Goal: Information Seeking & Learning: Learn about a topic

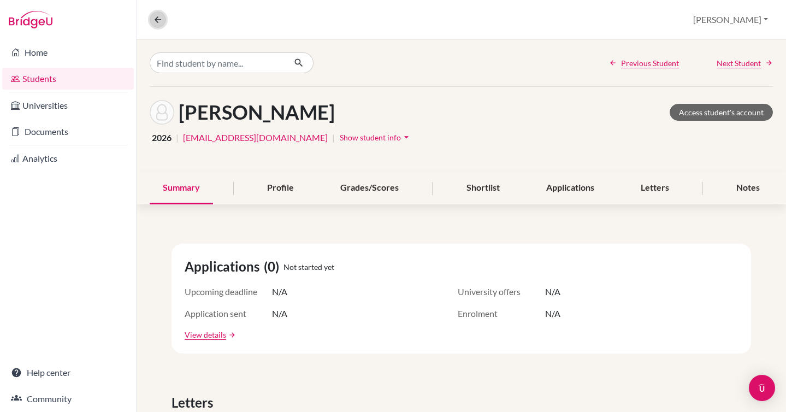
click at [157, 16] on icon at bounding box center [158, 20] width 10 height 10
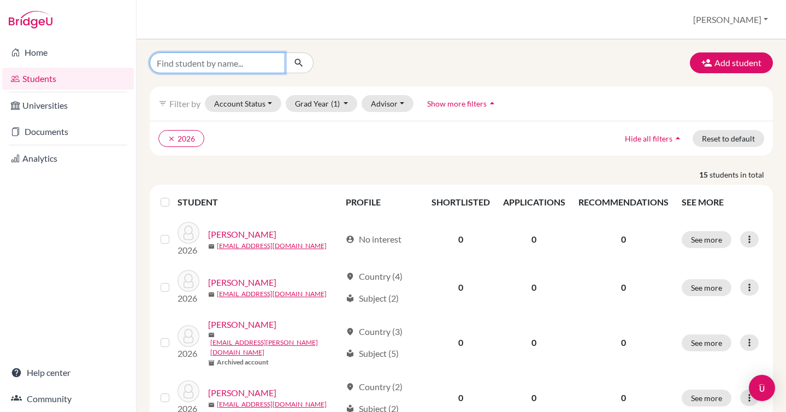
click at [186, 64] on input "Find student by name..." at bounding box center [218, 62] width 136 height 21
type input "xinyue"
click at [296, 67] on icon "submit" at bounding box center [298, 62] width 11 height 11
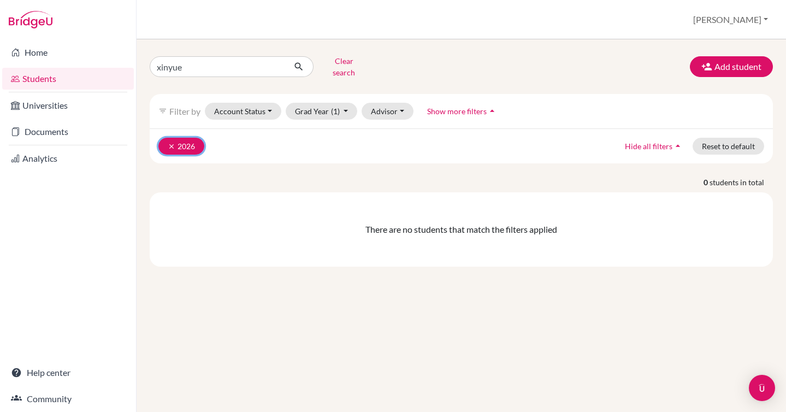
click at [169, 143] on icon "clear" at bounding box center [172, 147] width 8 height 8
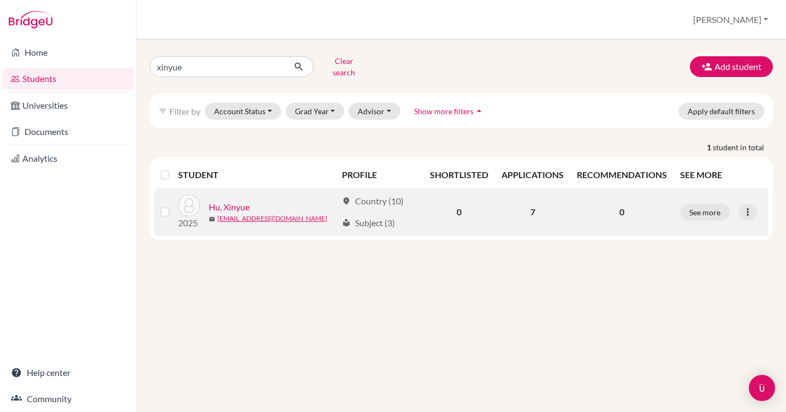
click at [236, 201] on link "Hu, Xinyue" at bounding box center [229, 207] width 41 height 13
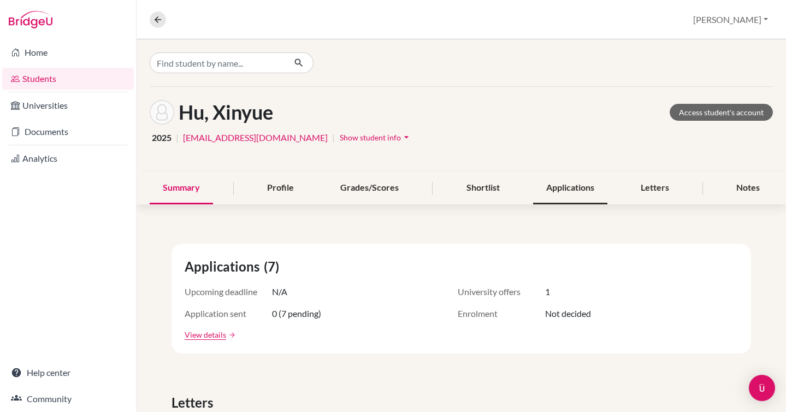
click at [564, 197] on div "Applications" at bounding box center [570, 188] width 74 height 32
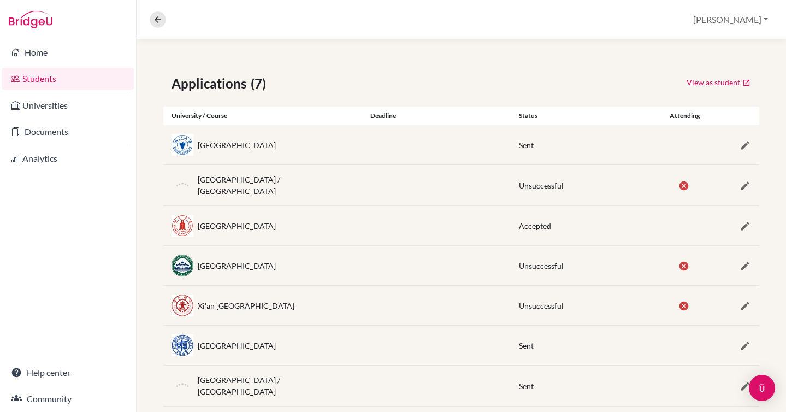
scroll to position [167, 0]
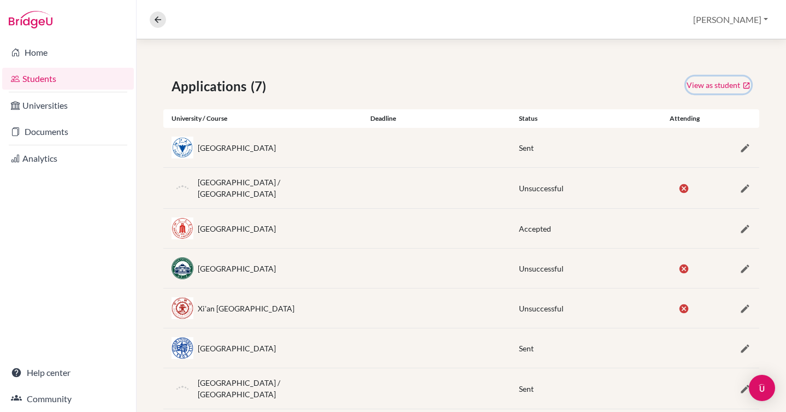
click at [716, 86] on link "View as student" at bounding box center [718, 85] width 65 height 17
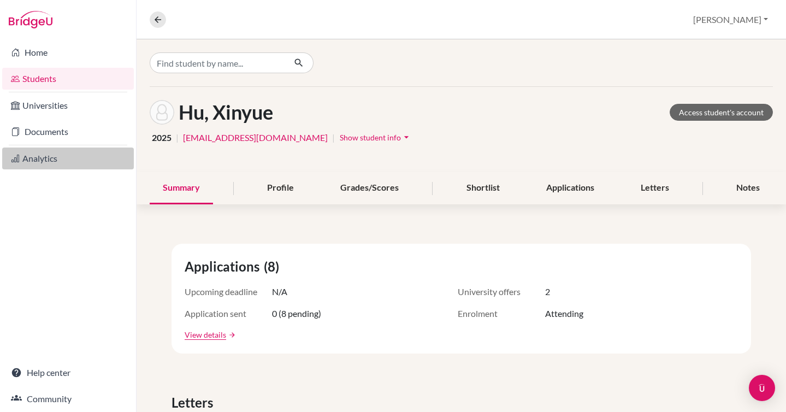
click at [44, 158] on link "Analytics" at bounding box center [68, 159] width 132 height 22
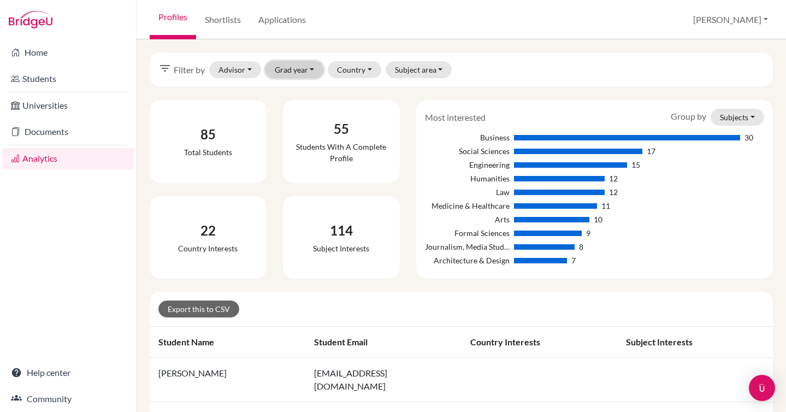
click at [311, 68] on button "Grad year" at bounding box center [295, 69] width 58 height 17
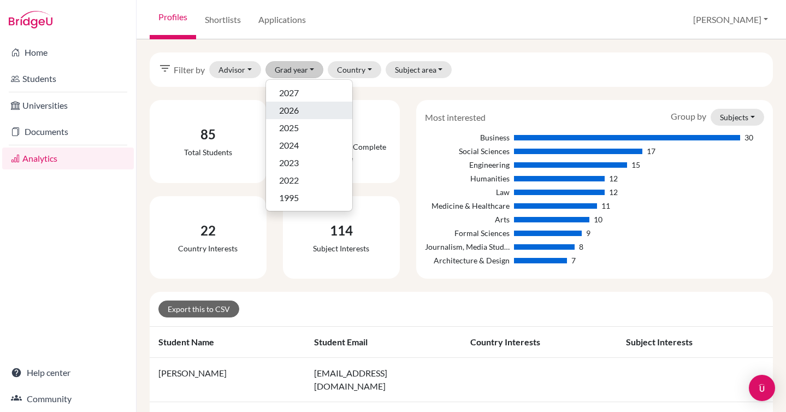
click at [301, 112] on div "2026" at bounding box center [309, 110] width 60 height 13
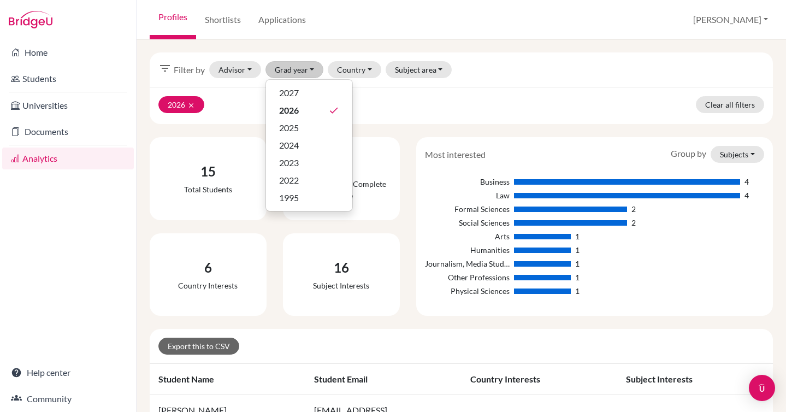
click at [377, 104] on div "2026 clear Clear all filters" at bounding box center [461, 105] width 623 height 37
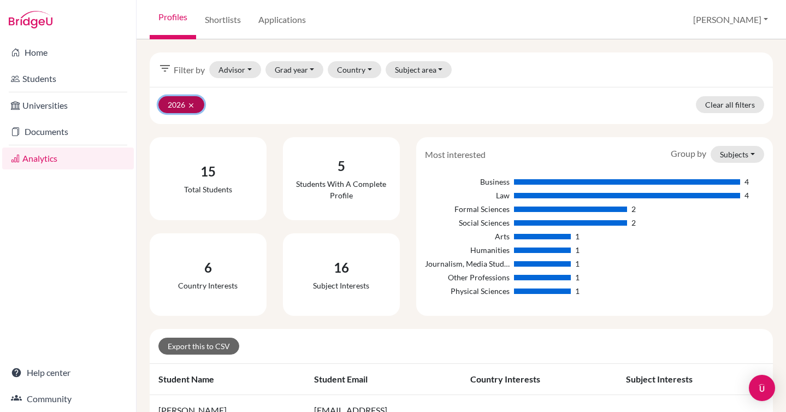
click at [190, 108] on icon "clear" at bounding box center [191, 106] width 8 height 8
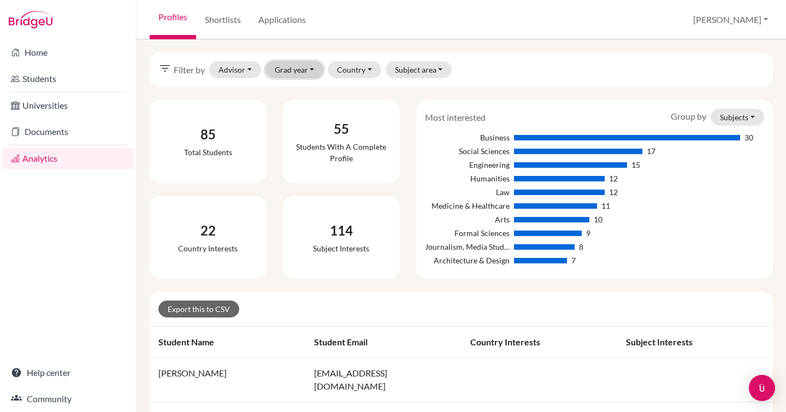
click at [310, 73] on button "Grad year" at bounding box center [295, 69] width 58 height 17
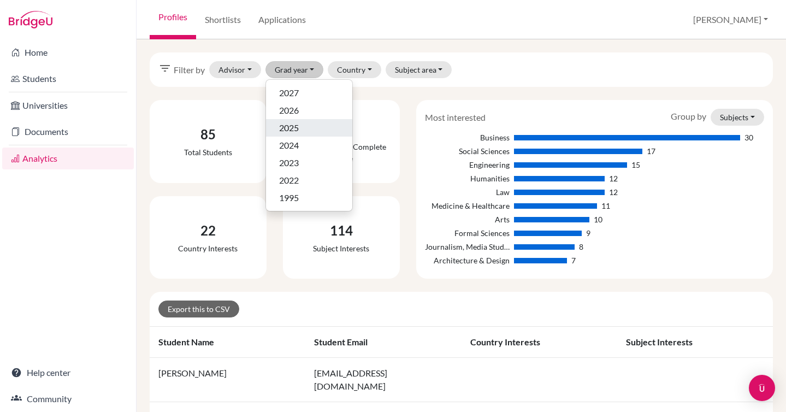
click at [304, 126] on div "2025" at bounding box center [309, 127] width 60 height 13
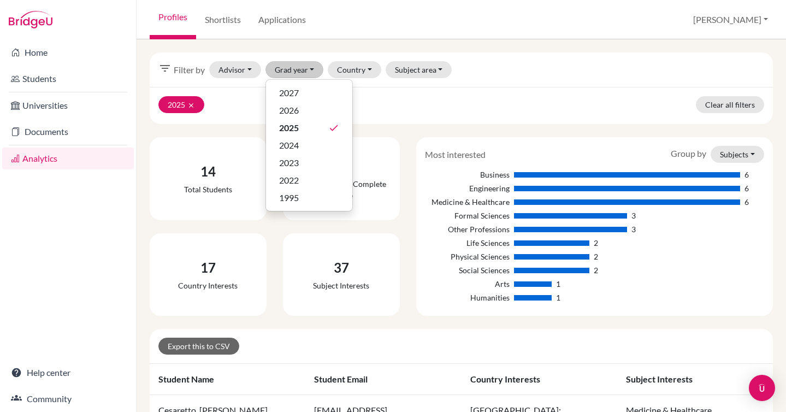
click at [394, 108] on div "2025 clear Clear all filters" at bounding box center [461, 105] width 623 height 37
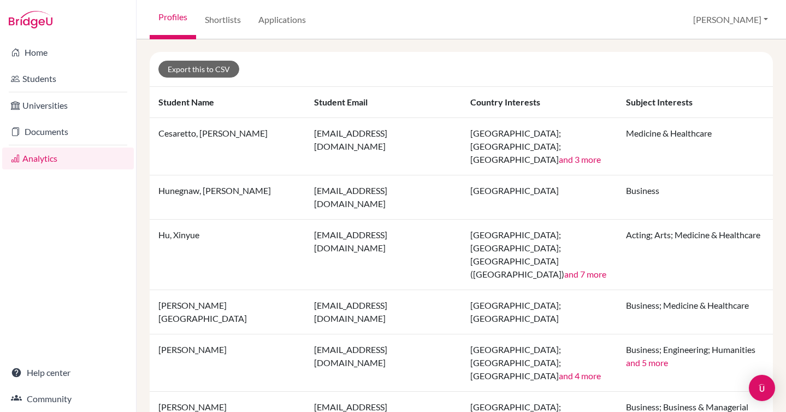
scroll to position [278, 0]
click at [273, 22] on link "Applications" at bounding box center [282, 19] width 65 height 39
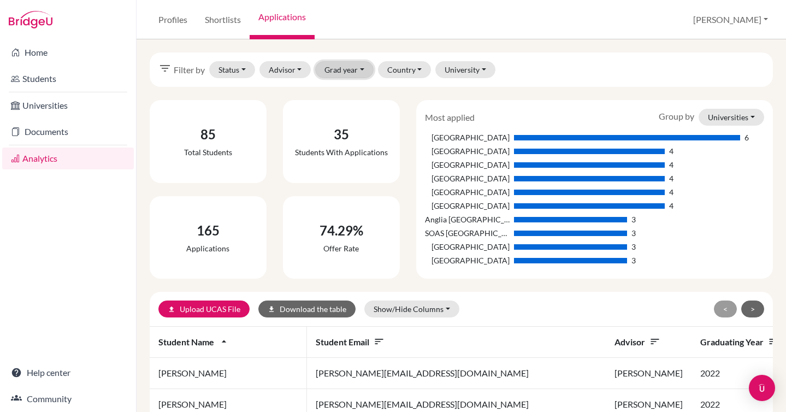
click at [345, 68] on button "Grad year" at bounding box center [344, 69] width 58 height 17
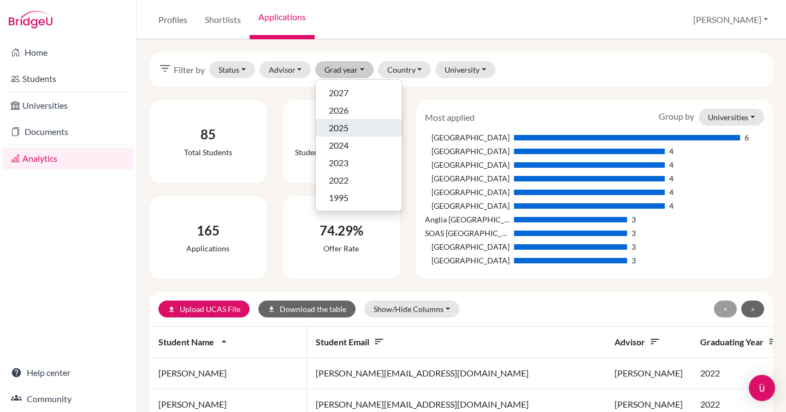
click at [346, 128] on span "2025" at bounding box center [339, 127] width 20 height 13
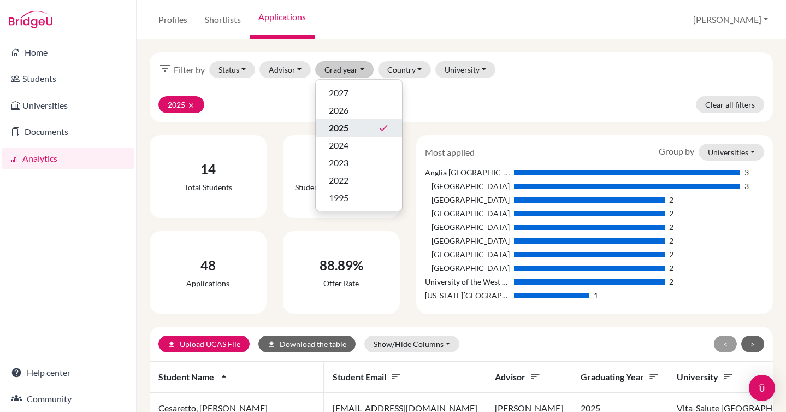
click at [473, 103] on div "2025 clear Clear all filters" at bounding box center [461, 104] width 623 height 35
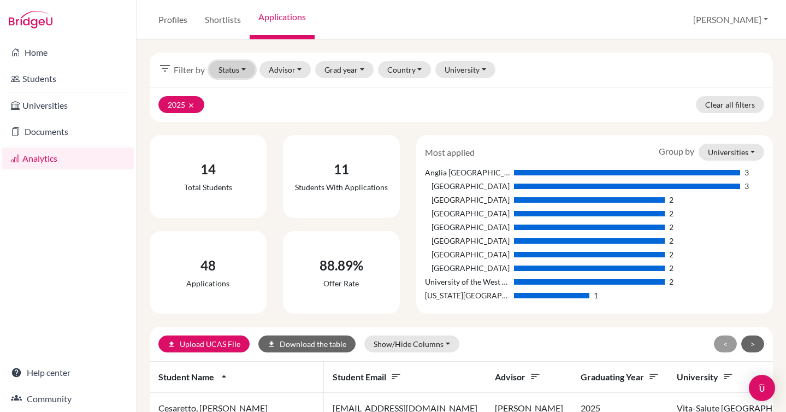
click at [242, 73] on button "Status" at bounding box center [232, 69] width 46 height 17
click at [253, 144] on span "Attending" at bounding box center [242, 145] width 38 height 13
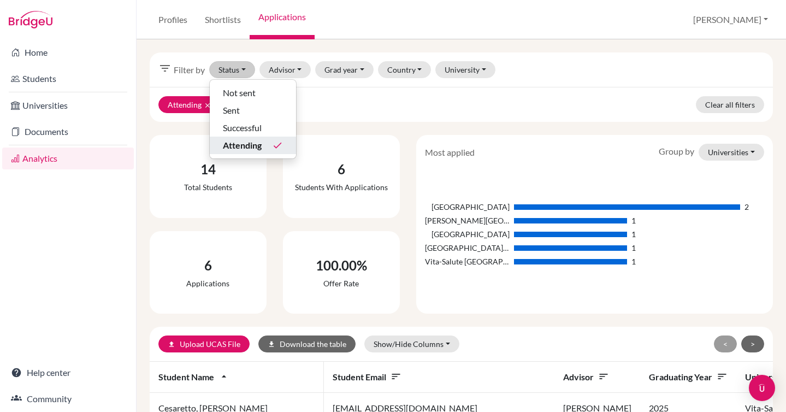
click at [349, 115] on div "Attending clear 2025 clear Clear all filters" at bounding box center [461, 104] width 623 height 35
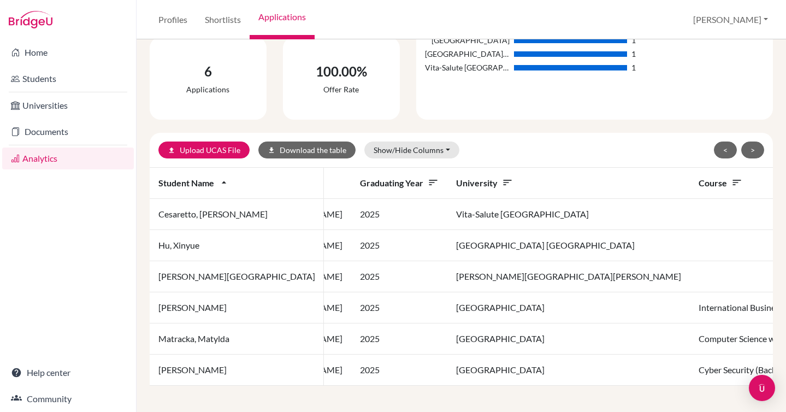
scroll to position [0, 287]
click at [450, 249] on td "Tongji Medical College Huazhong University of Science and Technology" at bounding box center [571, 245] width 243 height 31
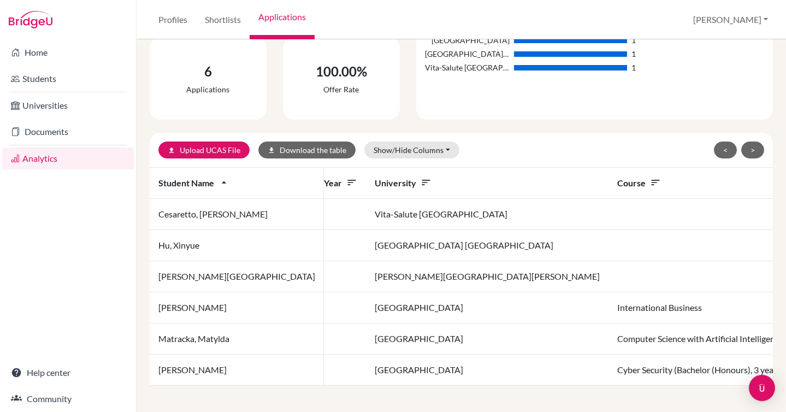
scroll to position [0, 0]
